Goal: Information Seeking & Learning: Learn about a topic

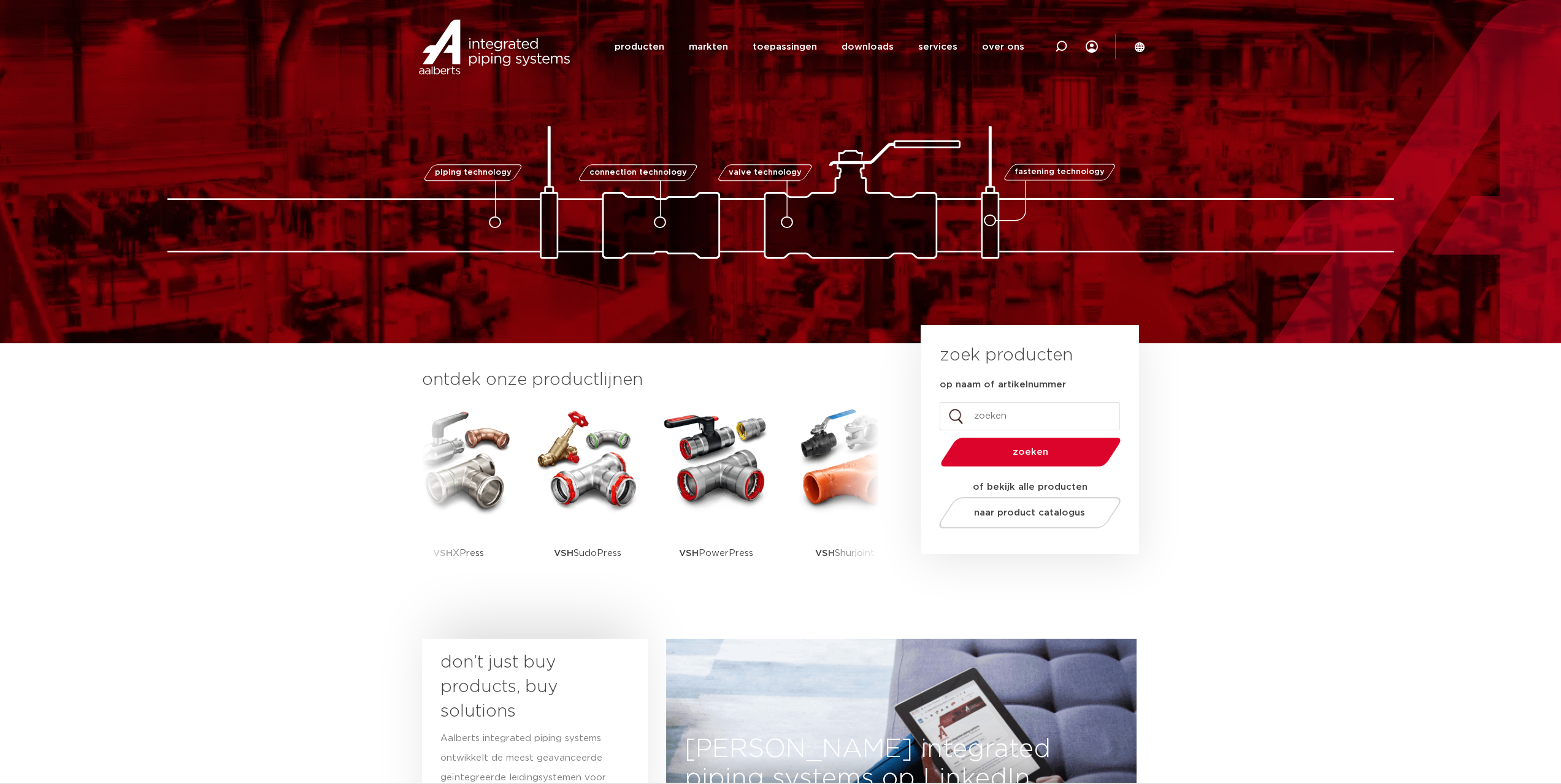
click at [979, 417] on input "op naam of artikelnummer" at bounding box center [1029, 416] width 181 height 28
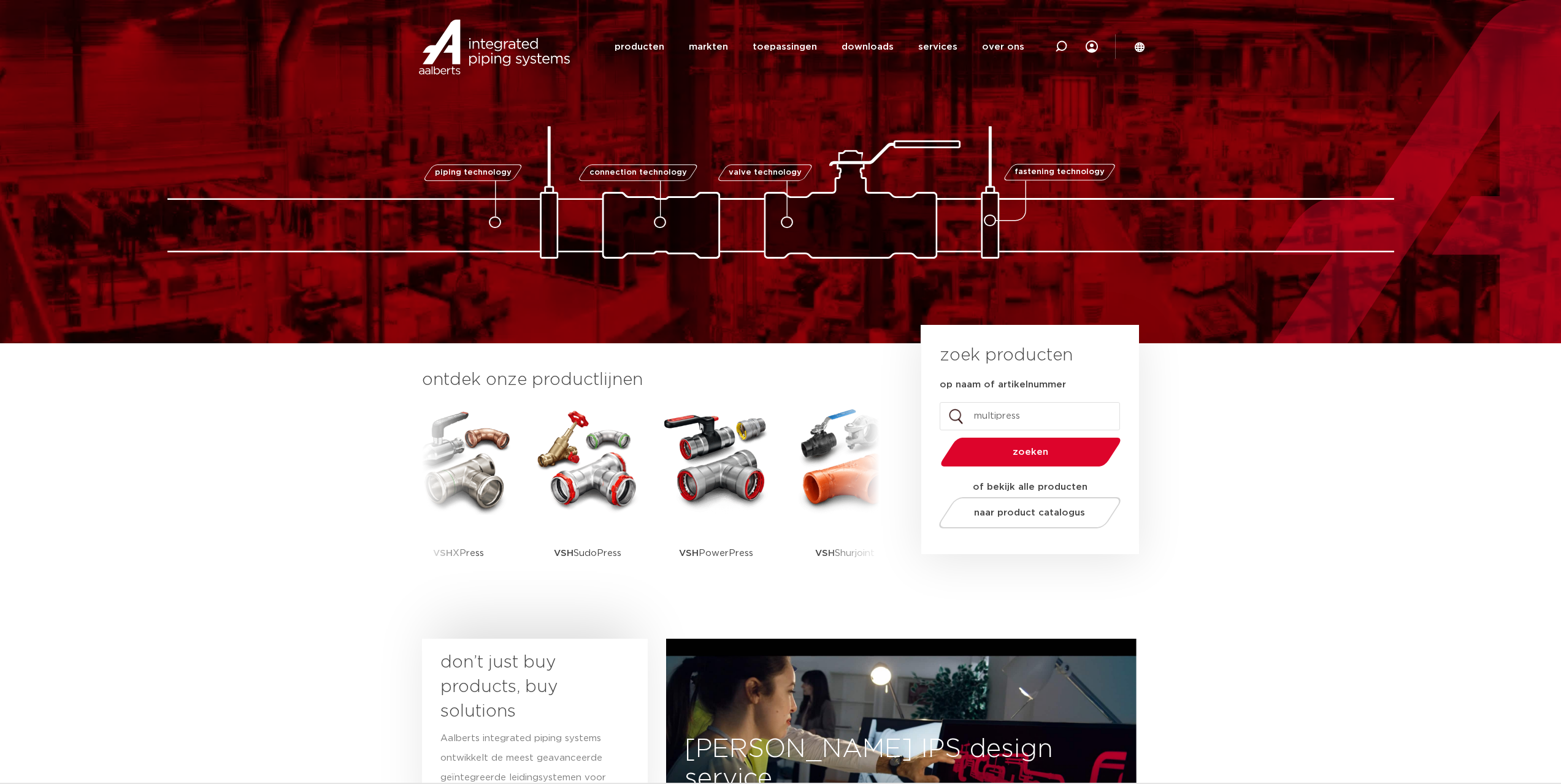
type input "multipress"
click at [935, 436] on button "zoeken" at bounding box center [1030, 452] width 190 height 31
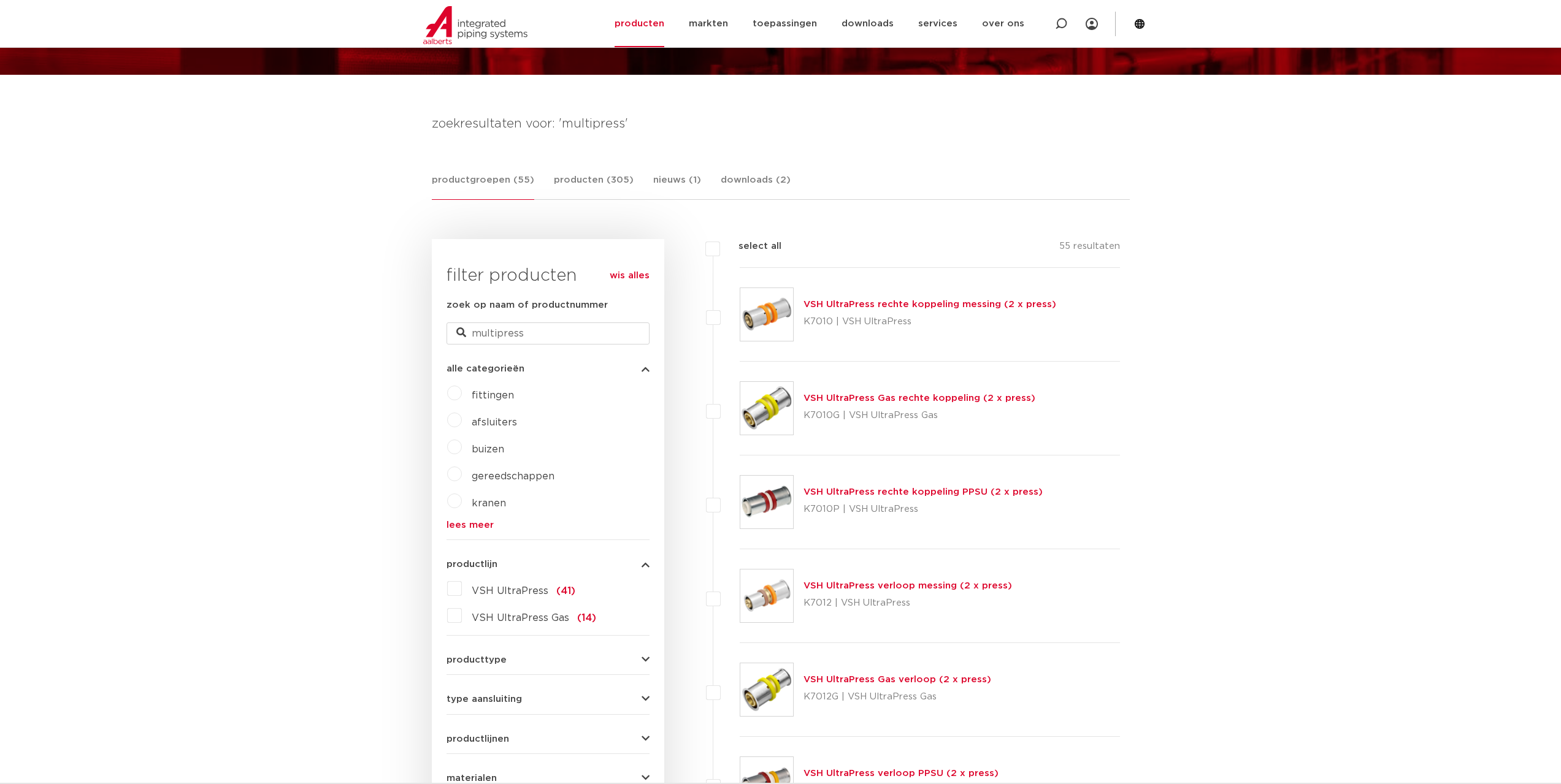
click at [472, 521] on link "lees meer" at bounding box center [548, 525] width 203 height 9
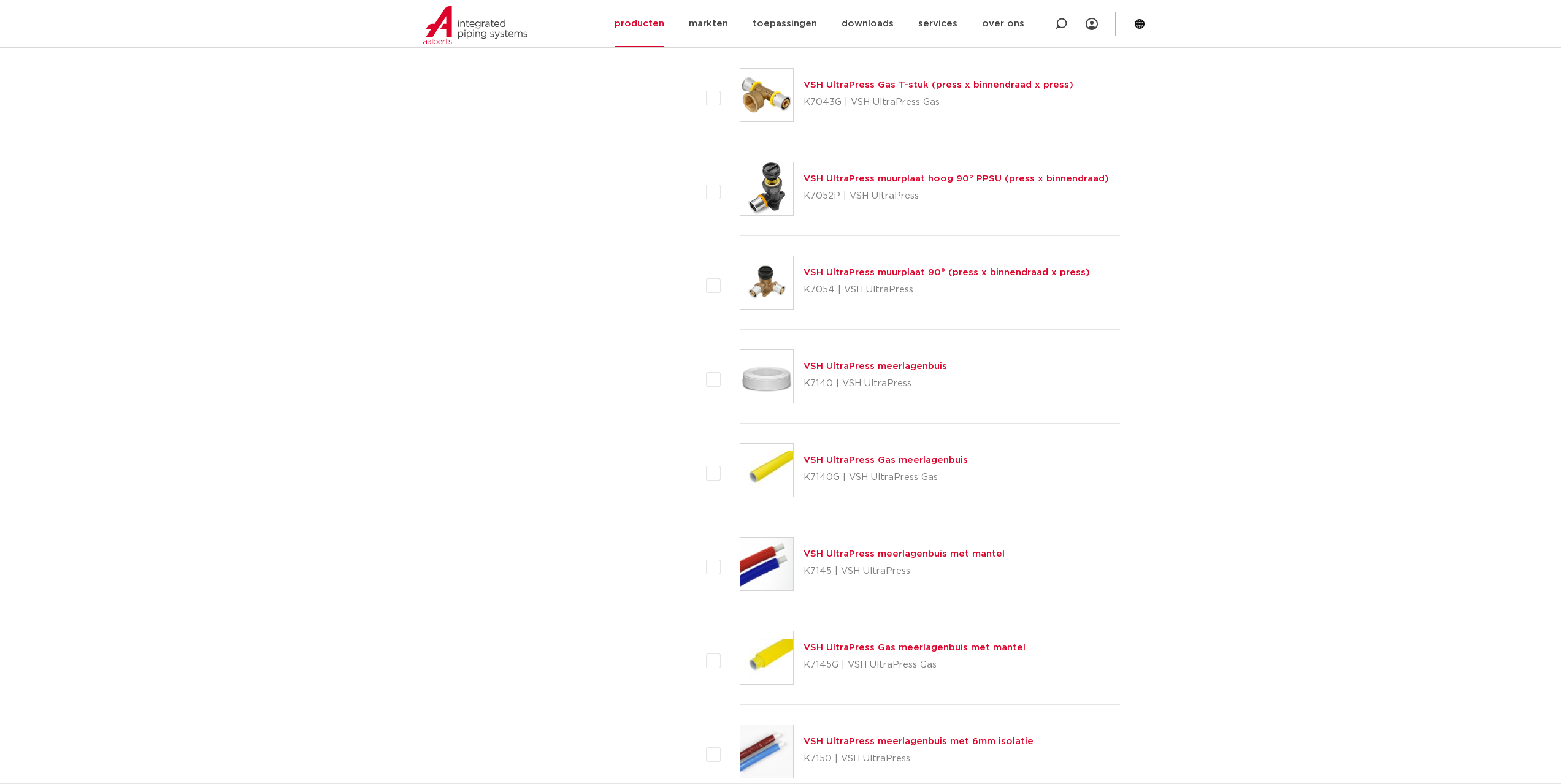
scroll to position [1777, 0]
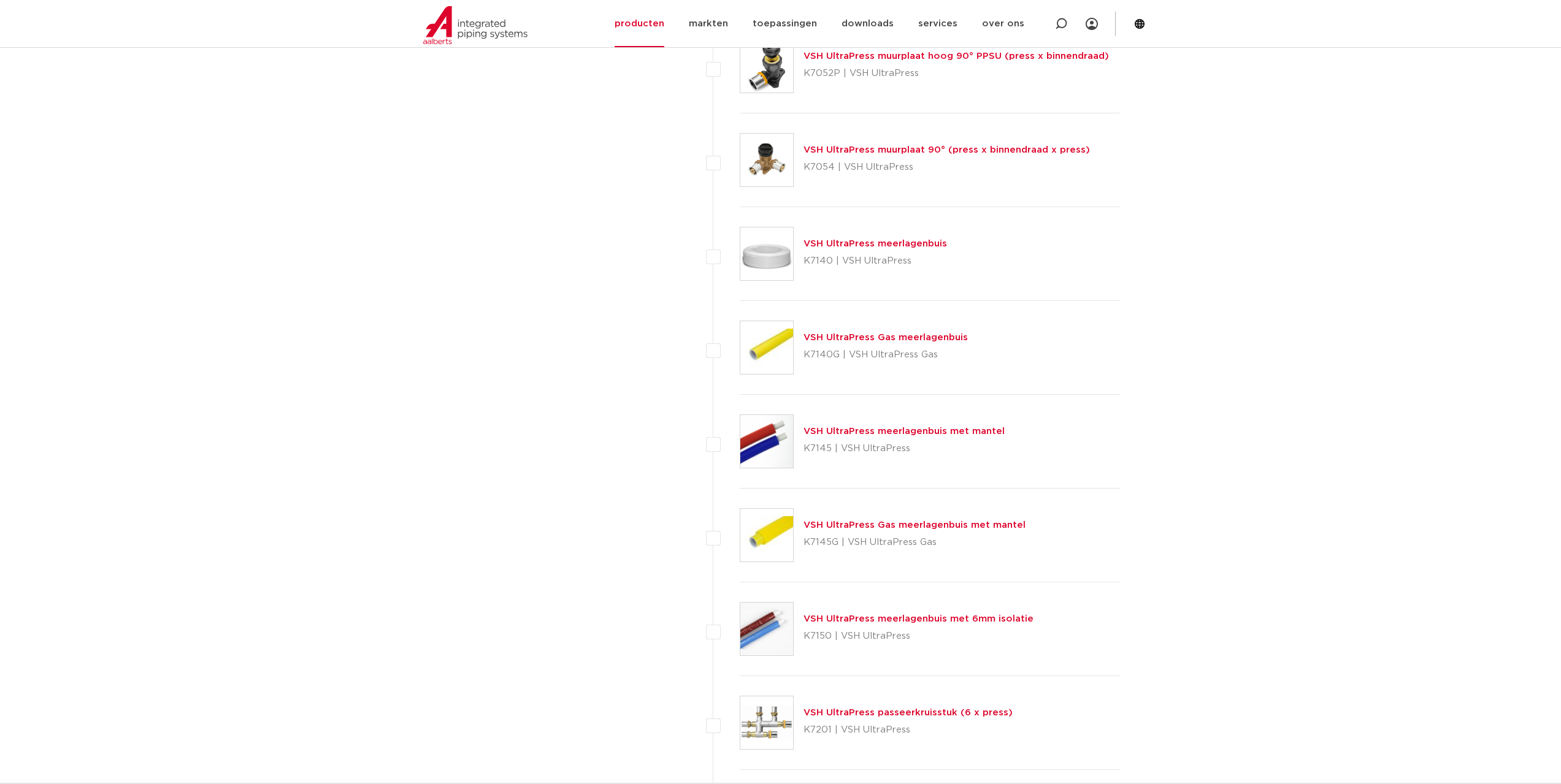
click at [901, 614] on link "VSH UltraPress meerlagenbuis met 6mm isolatie" at bounding box center [918, 619] width 230 height 9
